Goal: Information Seeking & Learning: Learn about a topic

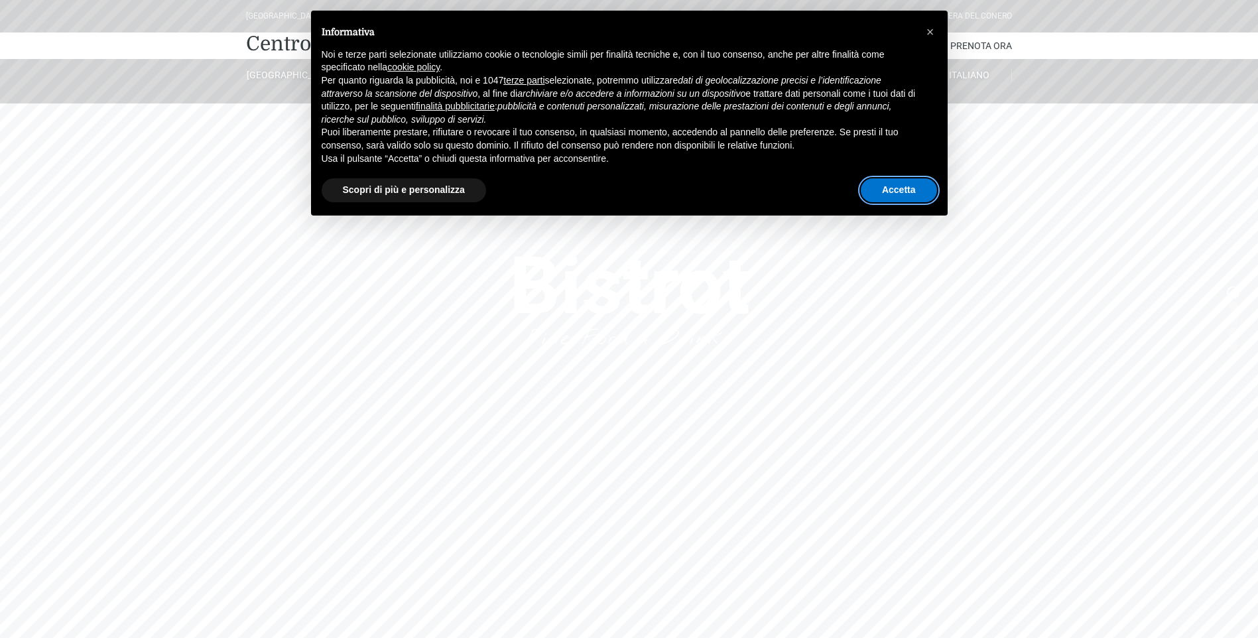
click at [890, 190] on button "Accetta" at bounding box center [898, 190] width 76 height 24
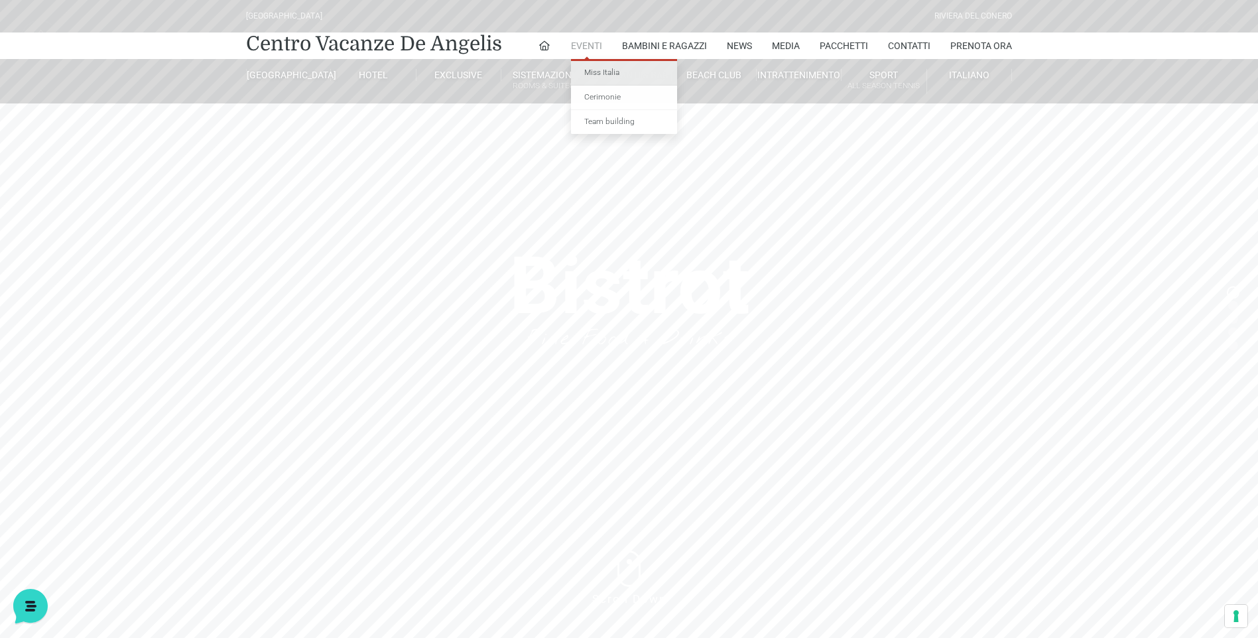
click at [586, 69] on link "Miss Italia" at bounding box center [624, 73] width 106 height 25
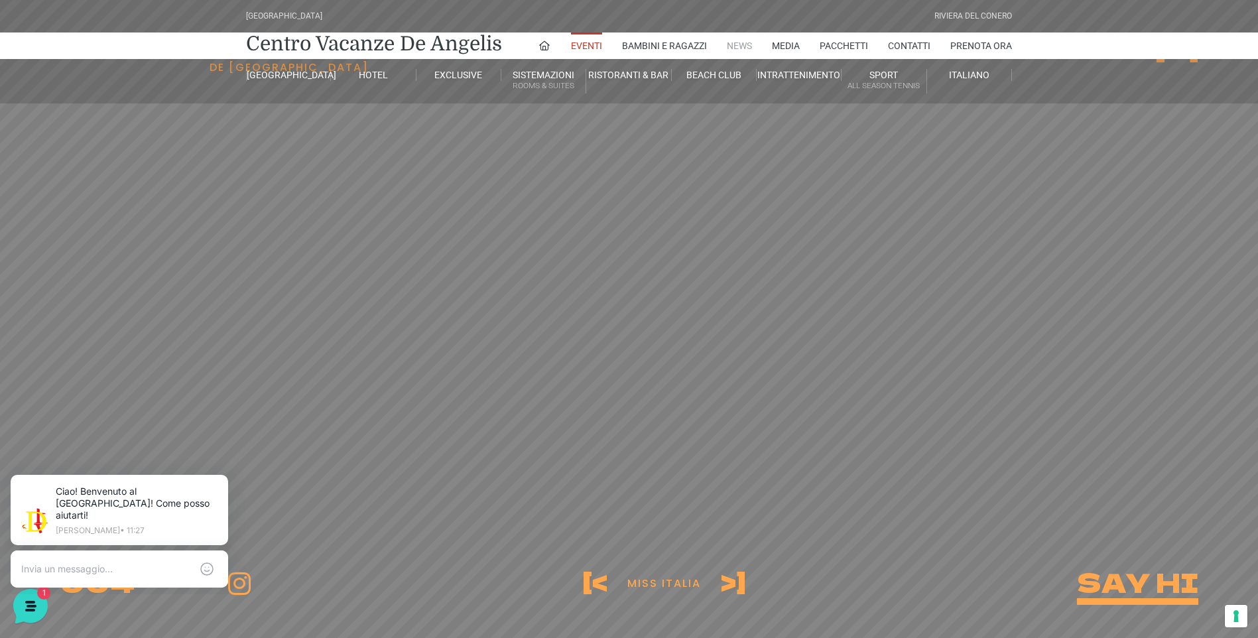
click at [740, 46] on link "News" at bounding box center [739, 45] width 25 height 27
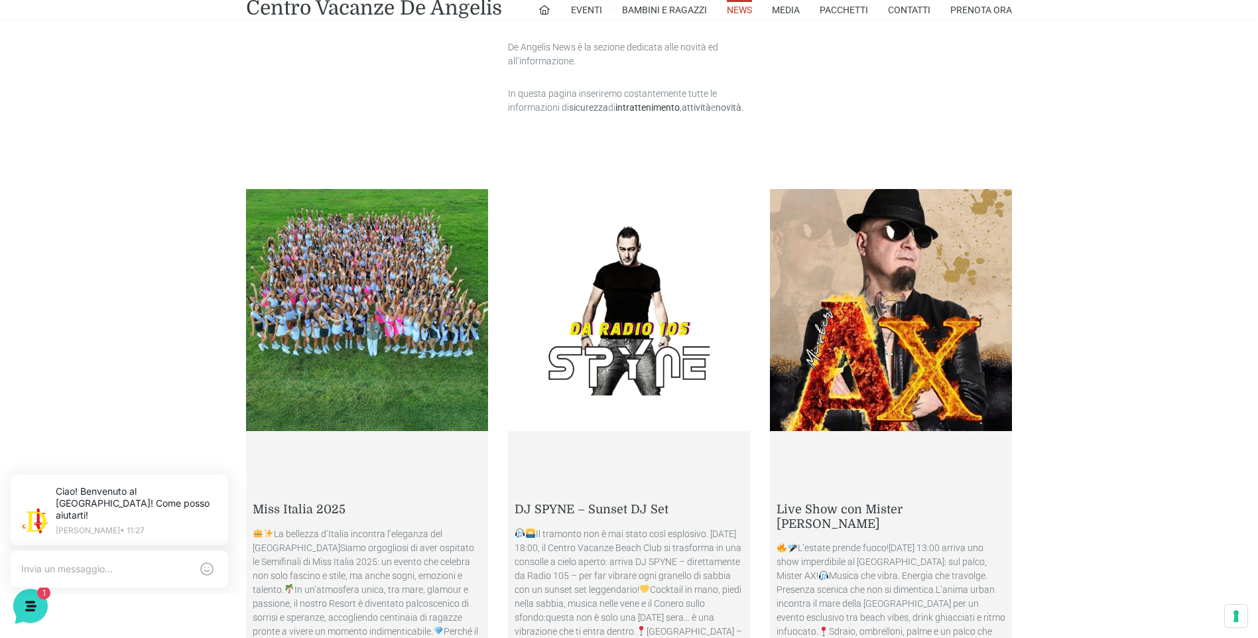
scroll to position [729, 0]
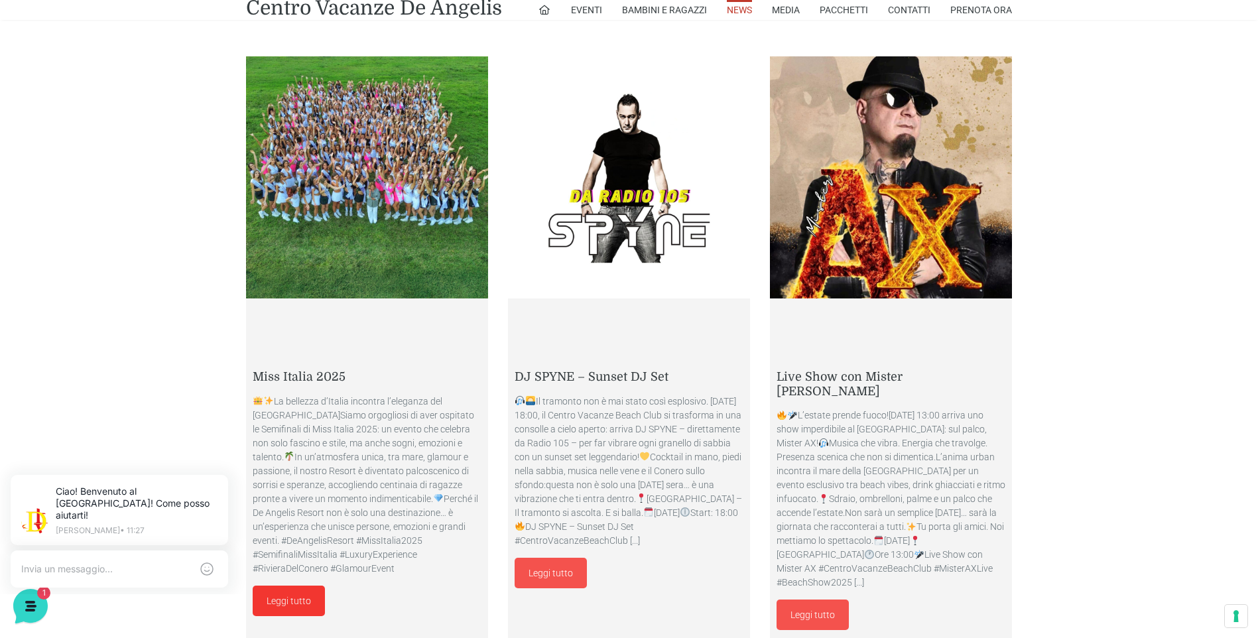
click at [289, 615] on link "Leggi tutto" at bounding box center [289, 600] width 72 height 30
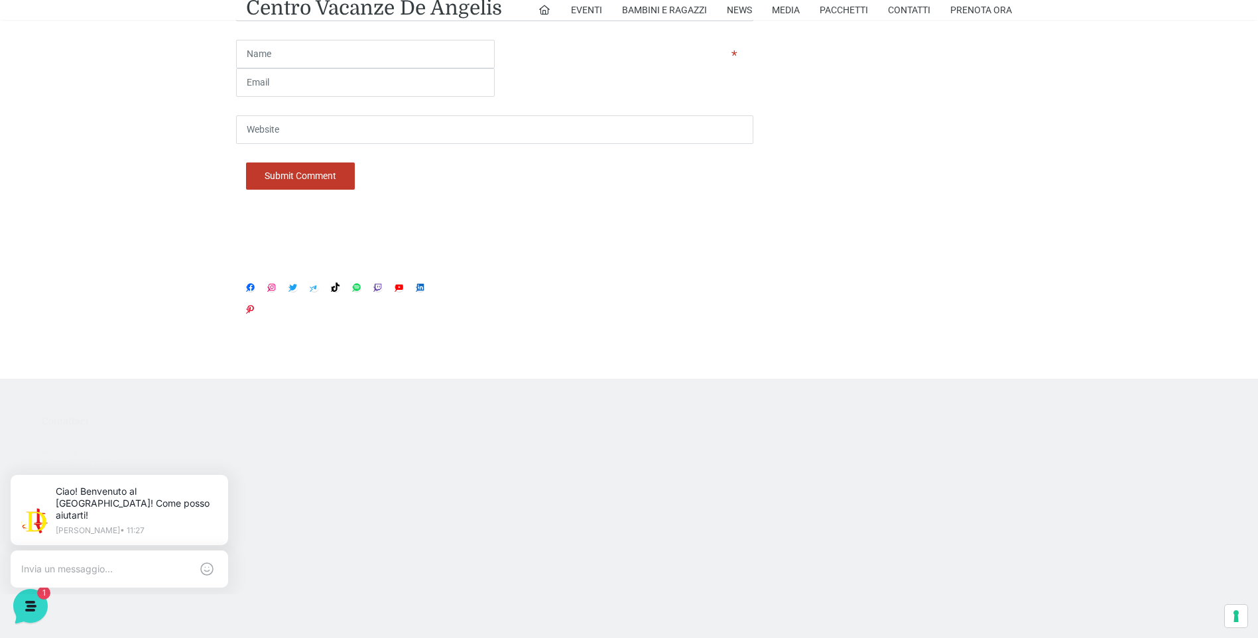
scroll to position [1326, 0]
